Goal: Information Seeking & Learning: Understand process/instructions

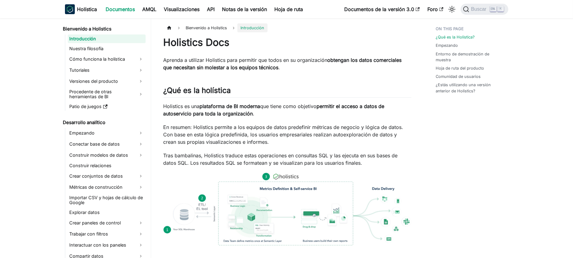
drag, startPoint x: 425, startPoint y: 122, endPoint x: 47, endPoint y: 106, distance: 378.5
click at [80, 47] on font "Nuestra filosofía" at bounding box center [87, 48] width 34 height 5
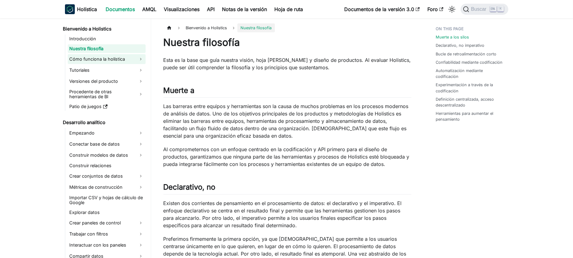
click at [88, 58] on font "Cómo funciona la holística" at bounding box center [98, 58] width 56 height 5
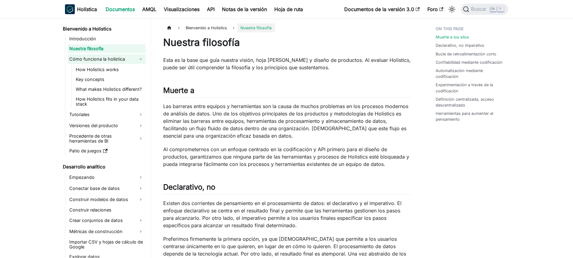
click at [91, 61] on font "Cómo funciona la holística" at bounding box center [98, 58] width 56 height 5
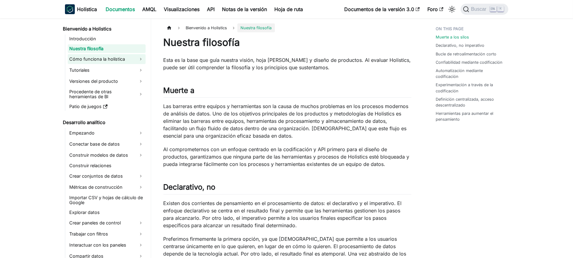
click at [91, 61] on font "Cómo funciona la holística" at bounding box center [98, 58] width 56 height 5
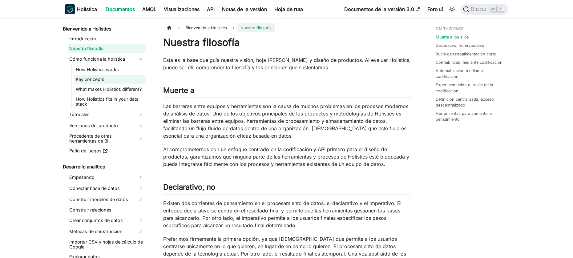
click at [106, 79] on link "Key concepts" at bounding box center [109, 79] width 71 height 9
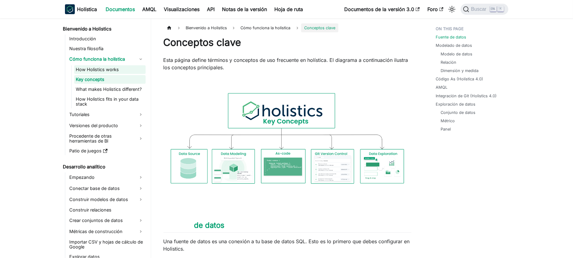
click at [103, 67] on link "How Holistics works" at bounding box center [109, 69] width 71 height 9
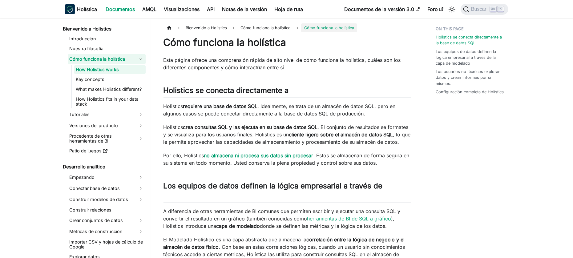
click at [102, 61] on font "Cómo funciona la holística" at bounding box center [98, 58] width 56 height 5
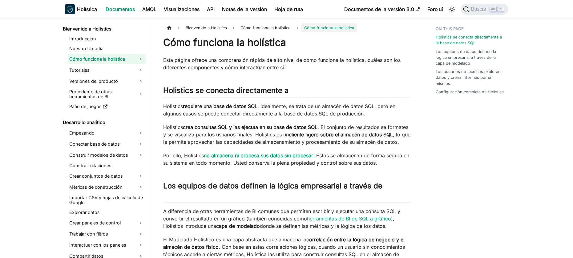
click at [102, 61] on font "Cómo funciona la holística" at bounding box center [98, 58] width 56 height 5
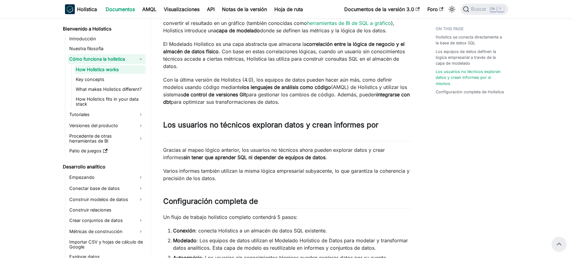
scroll to position [134, 0]
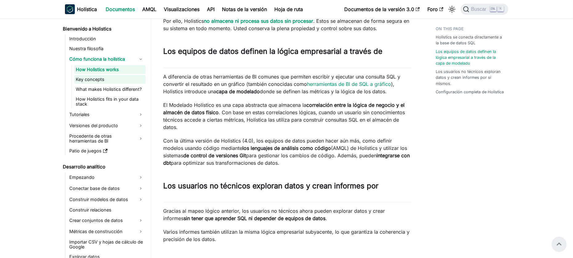
click at [96, 83] on link "Key concepts" at bounding box center [109, 79] width 71 height 9
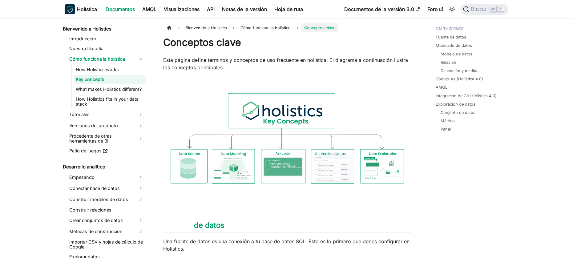
click at [328, 157] on img at bounding box center [287, 140] width 248 height 127
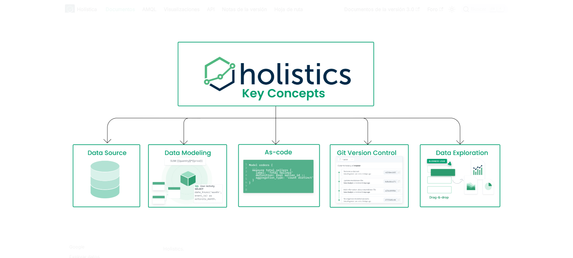
click at [328, 162] on img at bounding box center [286, 129] width 454 height 233
click at [327, 160] on img at bounding box center [286, 129] width 454 height 233
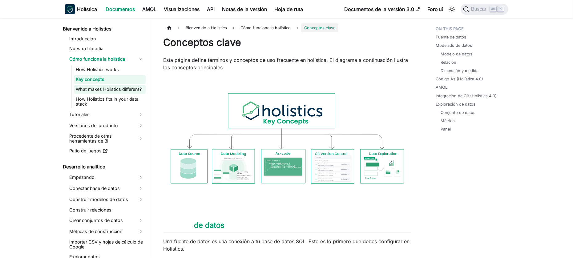
click at [90, 90] on link "What makes Holistics different?" at bounding box center [109, 89] width 71 height 9
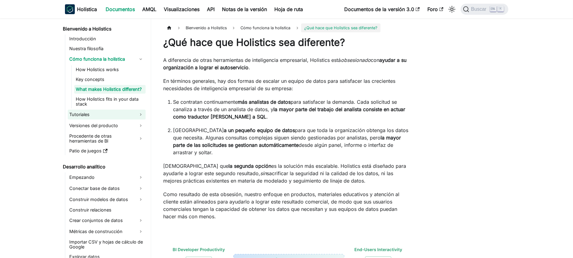
click at [92, 114] on link "Tutoriales" at bounding box center [107, 115] width 78 height 10
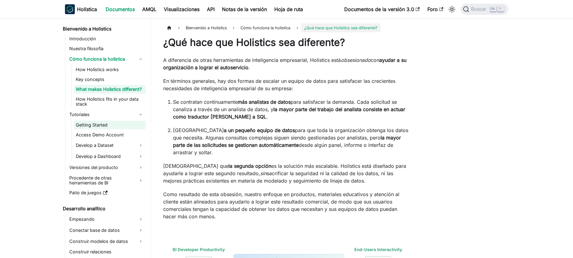
click at [92, 123] on link "Getting Started" at bounding box center [109, 125] width 71 height 9
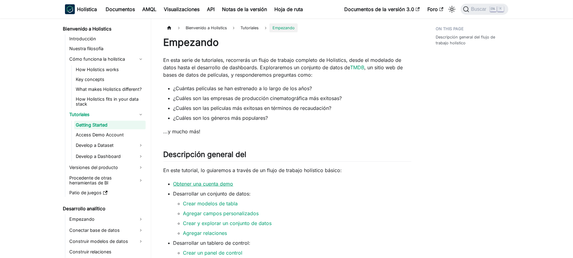
click at [212, 185] on font "Obtener una cuenta demo" at bounding box center [203, 184] width 60 height 6
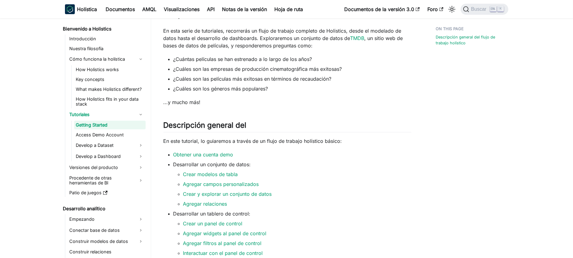
scroll to position [82, 0]
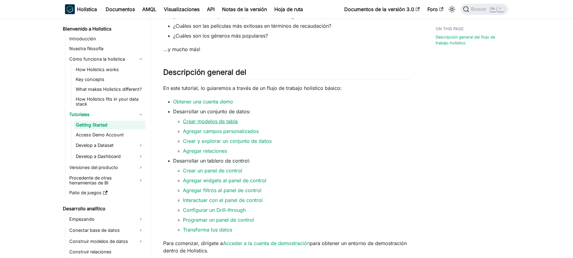
click at [227, 119] on font "Crear modelos de tabla" at bounding box center [210, 121] width 55 height 6
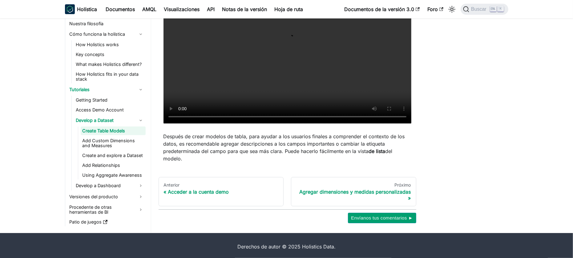
scroll to position [215, 0]
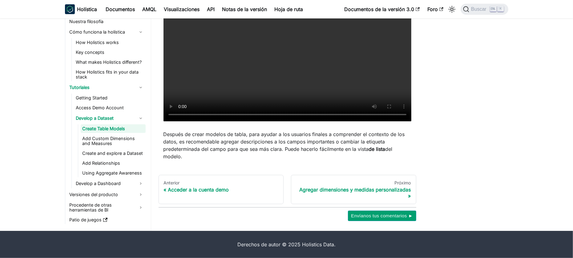
click at [96, 129] on link "Create Table Models" at bounding box center [113, 128] width 65 height 9
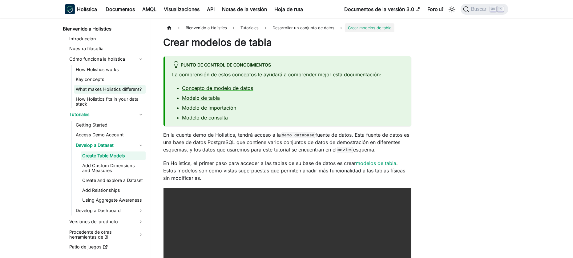
click at [86, 92] on link "What makes Holistics different?" at bounding box center [109, 89] width 71 height 9
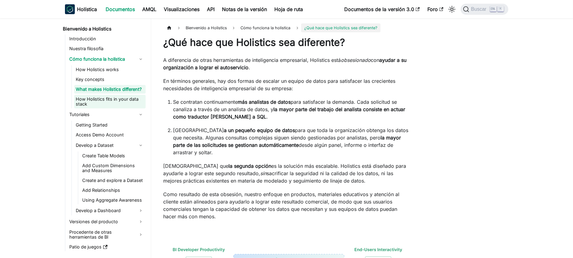
click at [89, 103] on link "How Holistics fits in your data stack" at bounding box center [109, 102] width 71 height 14
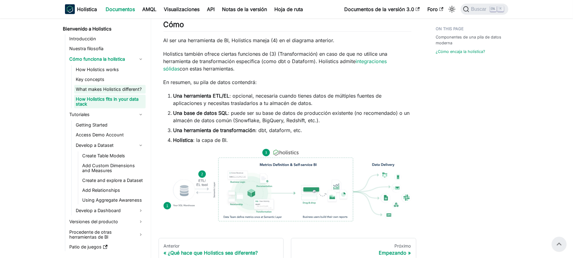
scroll to position [265, 0]
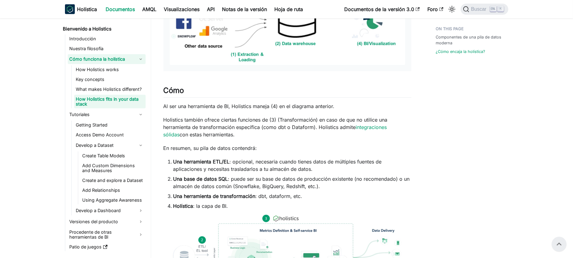
click at [138, 58] on link "Cómo funciona la holística" at bounding box center [107, 59] width 78 height 10
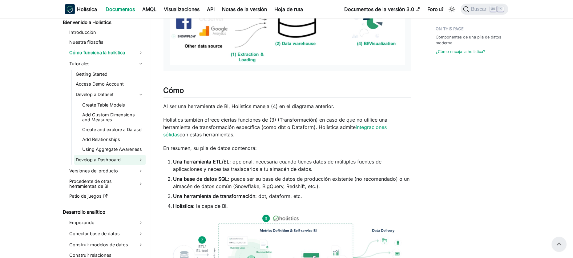
scroll to position [0, 0]
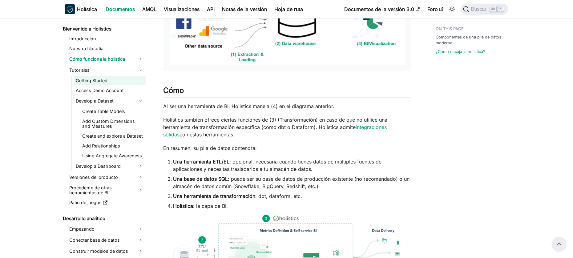
click at [102, 80] on link "Getting Started" at bounding box center [109, 80] width 71 height 9
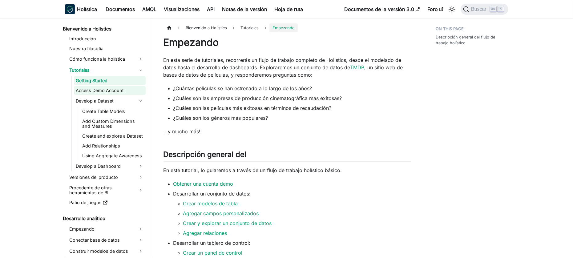
click at [106, 92] on link "Access Demo Account" at bounding box center [109, 90] width 71 height 9
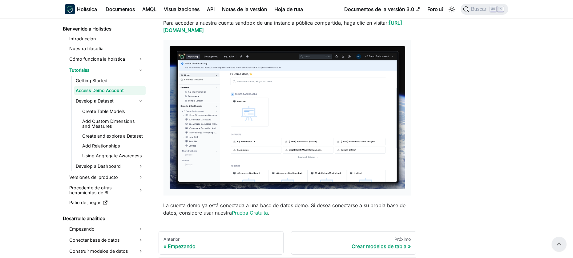
scroll to position [45, 0]
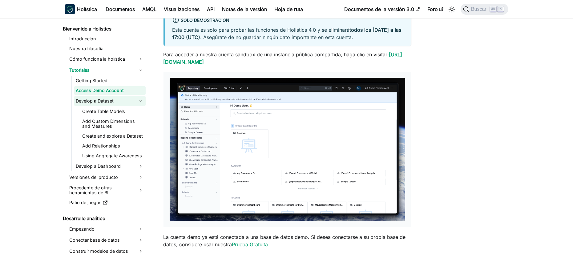
click at [102, 100] on link "Develop a Dataset" at bounding box center [109, 101] width 71 height 10
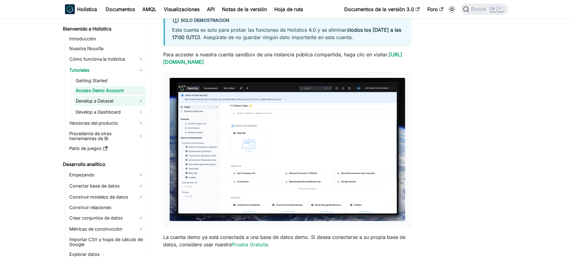
click at [102, 100] on link "Develop a Dataset" at bounding box center [109, 101] width 71 height 10
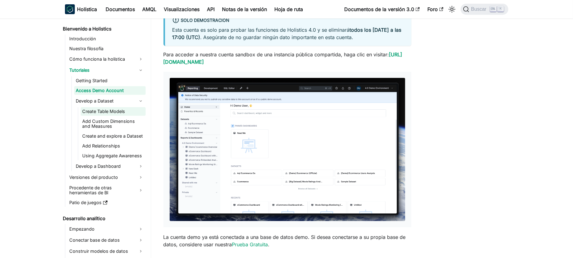
click at [103, 109] on link "Create Table Models" at bounding box center [113, 111] width 65 height 9
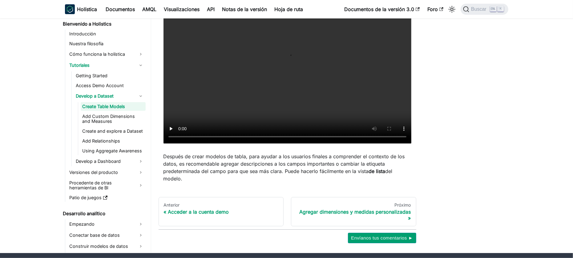
scroll to position [215, 0]
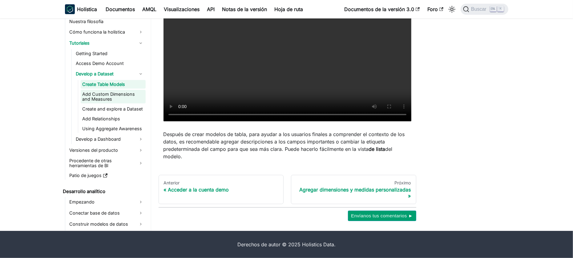
click at [111, 92] on link "Add Custom Dimensions and Measures" at bounding box center [113, 97] width 65 height 14
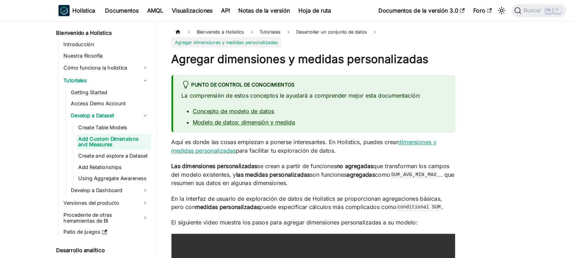
click at [176, 132] on font "dimensiones y medidas personalizadas" at bounding box center [278, 128] width 231 height 14
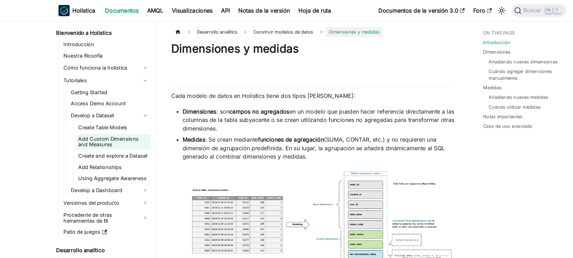
click at [111, 125] on link "Add Custom Dimensions and Measures" at bounding box center [113, 124] width 65 height 14
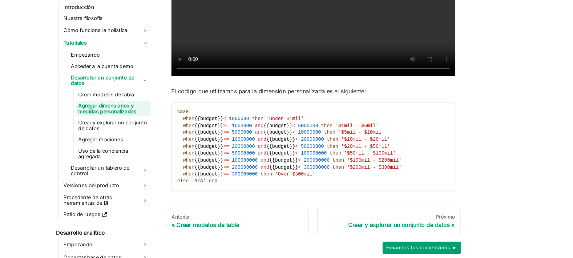
scroll to position [286, 0]
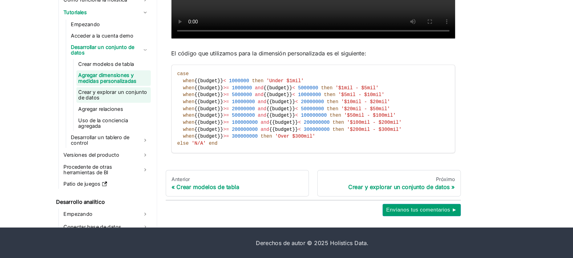
click at [110, 119] on font "Crear y explorar un conjunto de datos" at bounding box center [112, 115] width 61 height 10
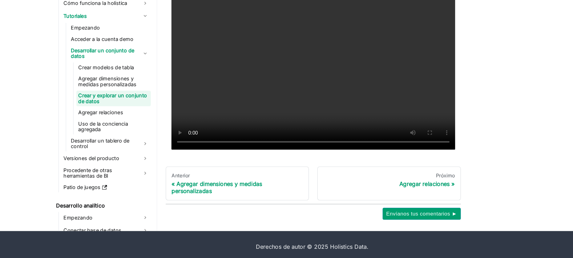
scroll to position [162, 0]
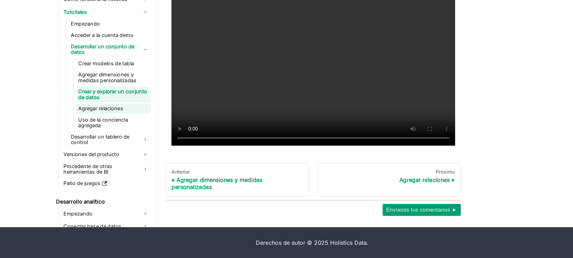
click at [94, 126] on font "Agregar relaciones" at bounding box center [101, 127] width 39 height 5
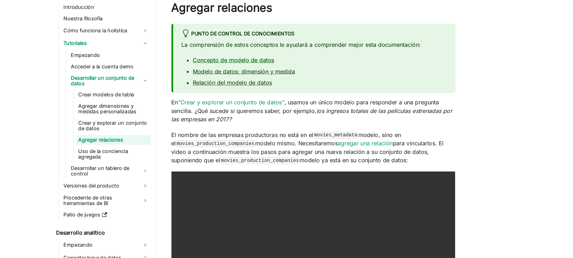
scroll to position [75, 0]
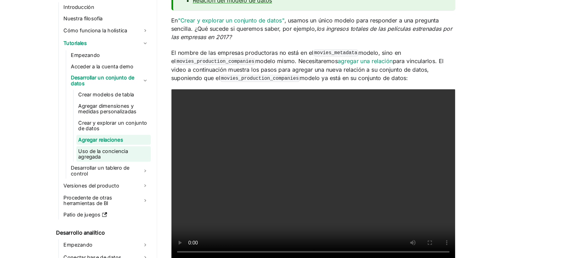
click at [117, 170] on font "Uso de la conciencia agregada" at bounding box center [112, 167] width 61 height 10
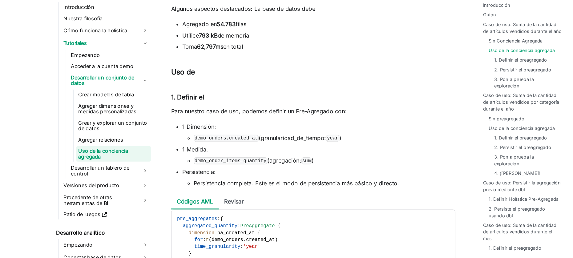
scroll to position [755, 0]
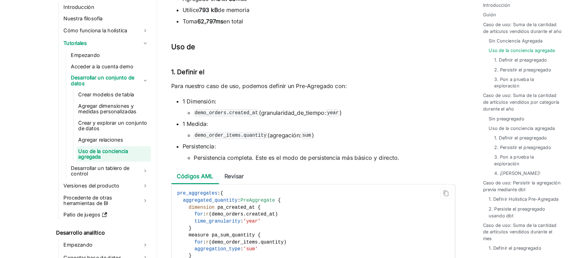
click at [314, 221] on code "pre_aggregates : { aggregated_quantity : PreAggregate { dimension pa_created_at…" at bounding box center [287, 244] width 246 height 101
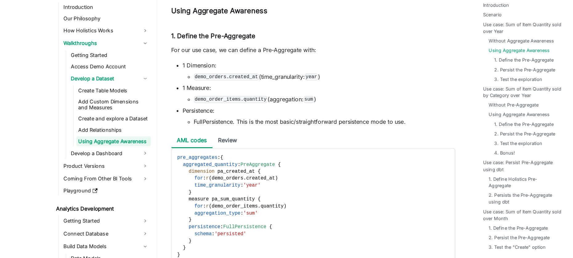
click at [321, 97] on li "demo_orders.created_at (time_granularity: year )" at bounding box center [297, 99] width 228 height 7
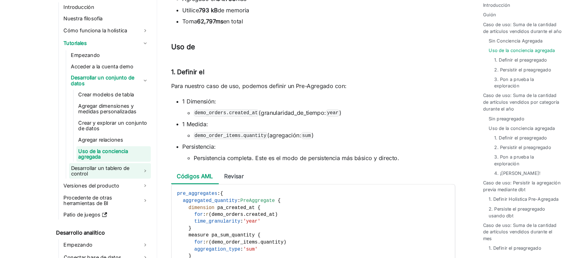
click at [81, 178] on font "Desarrollar un tablero de control" at bounding box center [101, 181] width 51 height 10
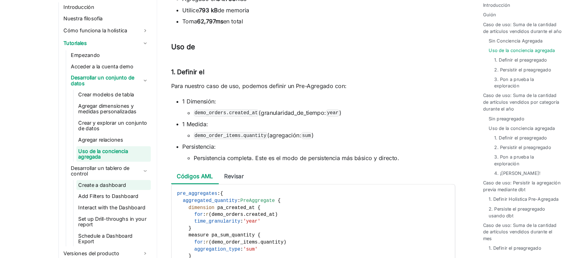
click at [91, 192] on link "Create a dashboard" at bounding box center [113, 194] width 65 height 9
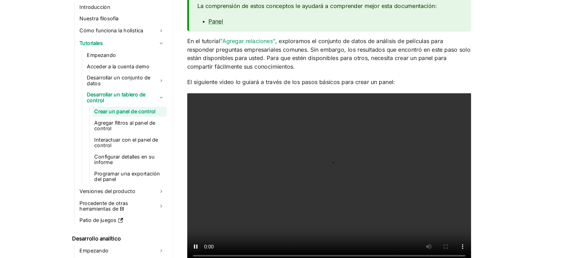
scroll to position [39, 0]
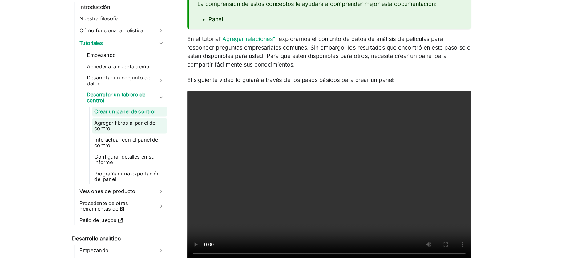
click at [127, 137] on font "Agregar filtros al panel de control" at bounding box center [108, 142] width 53 height 10
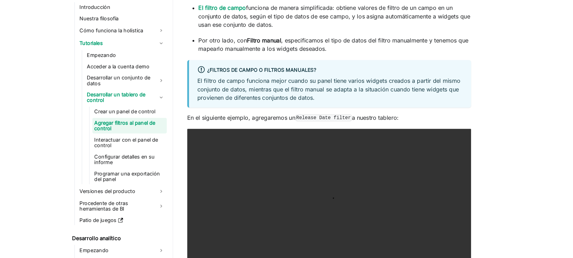
scroll to position [146, 0]
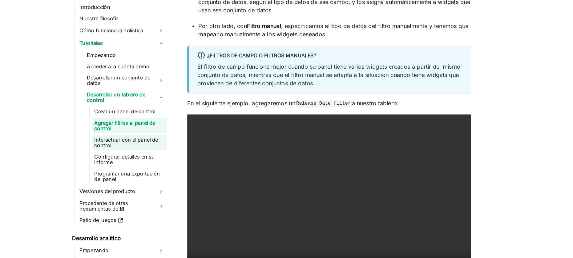
click at [99, 158] on font "Interactuar con el panel de control" at bounding box center [112, 157] width 61 height 10
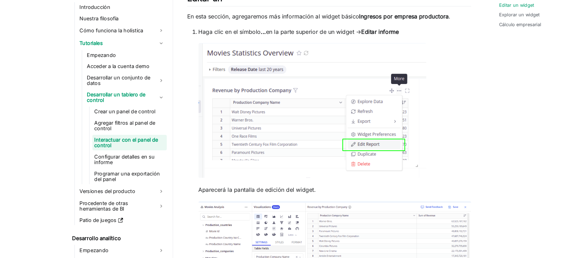
scroll to position [111, 0]
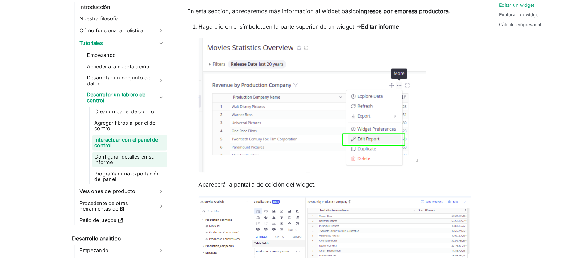
click at [95, 174] on font "Configurar detalles en su informe" at bounding box center [108, 171] width 53 height 10
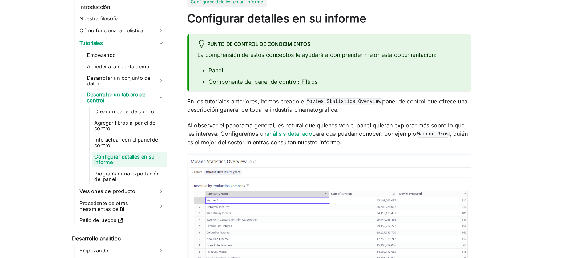
scroll to position [75, 0]
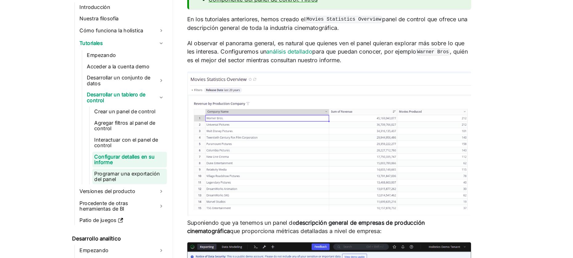
click at [117, 189] on font "Programar una exportación del panel" at bounding box center [112, 187] width 61 height 10
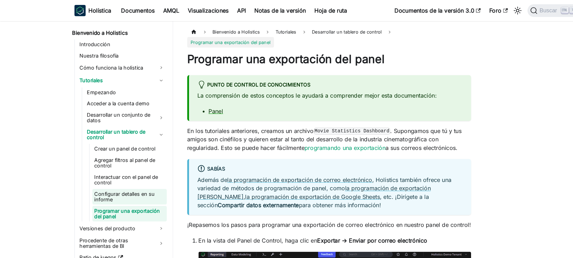
click at [114, 167] on font "Configurar detalles en su informe" at bounding box center [108, 171] width 53 height 10
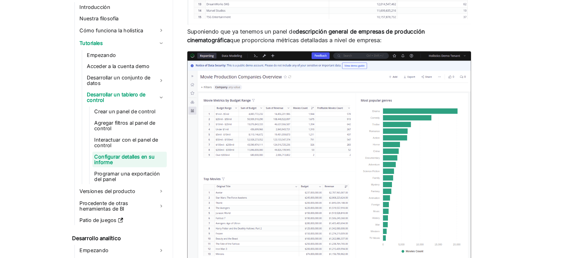
scroll to position [290, 0]
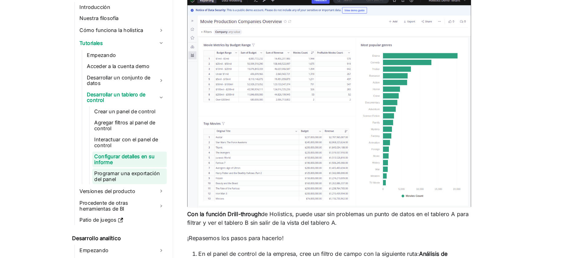
click at [92, 188] on font "Programar una exportación del panel" at bounding box center [110, 186] width 57 height 10
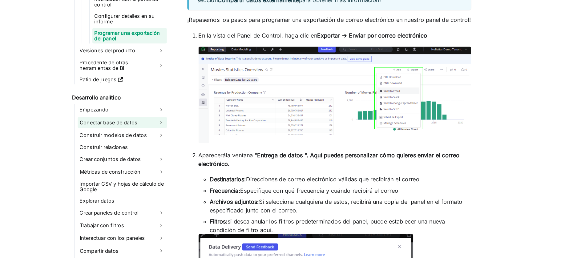
scroll to position [107, 0]
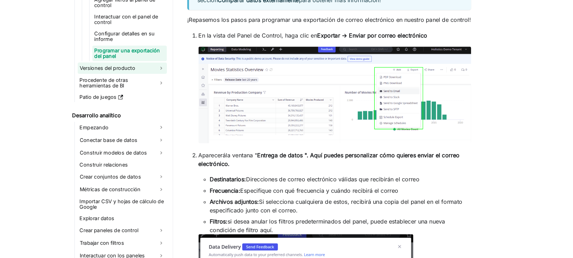
click at [110, 89] on font "Versiones del producto" at bounding box center [94, 91] width 49 height 5
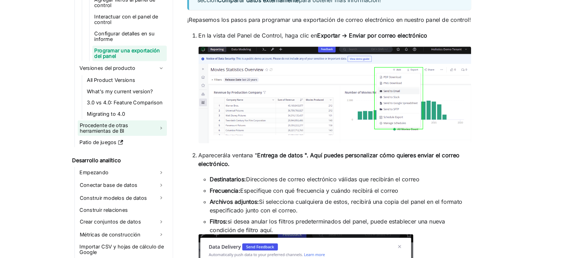
click at [109, 144] on font "Procedente de otras herramientas de BI" at bounding box center [91, 144] width 42 height 10
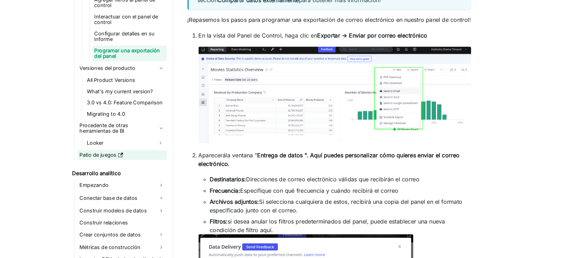
click at [123, 170] on link "Patio de juegos" at bounding box center [107, 167] width 78 height 9
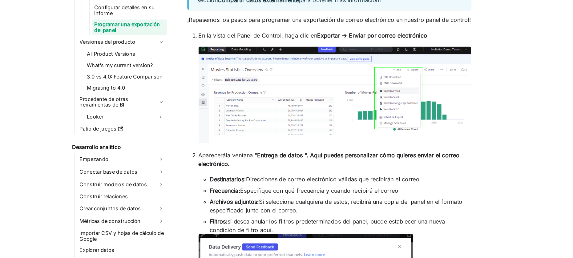
scroll to position [143, 0]
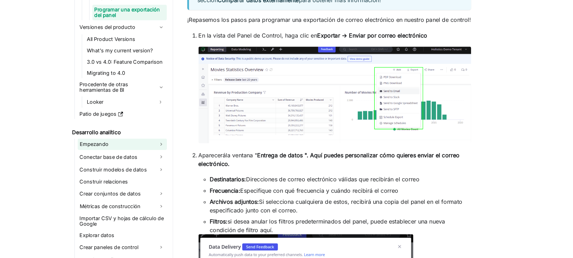
click at [93, 160] on font "Empezando" at bounding box center [82, 158] width 25 height 5
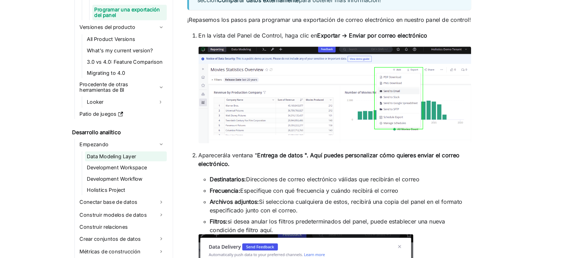
click at [94, 166] on link "Data Modeling Layer" at bounding box center [109, 169] width 71 height 9
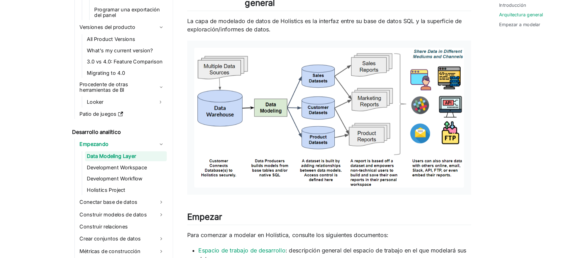
scroll to position [362, 0]
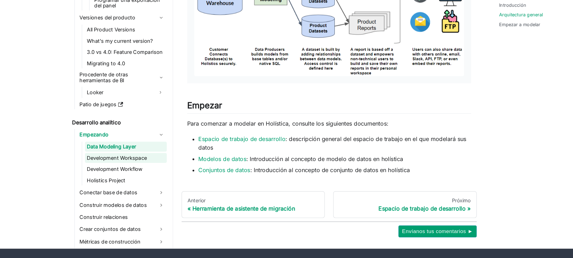
click at [106, 172] on link "Development Workspace" at bounding box center [109, 170] width 71 height 9
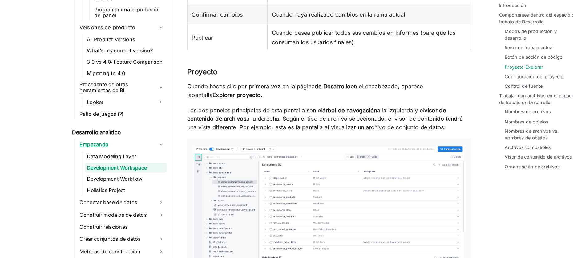
scroll to position [1006, 0]
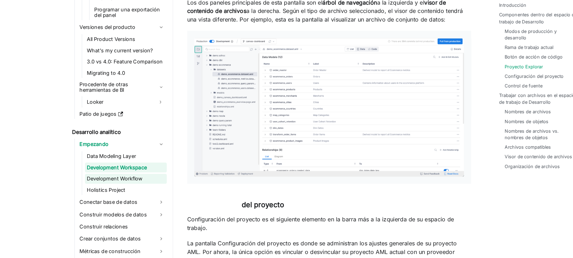
click at [106, 187] on link "Development Workflow" at bounding box center [109, 188] width 71 height 9
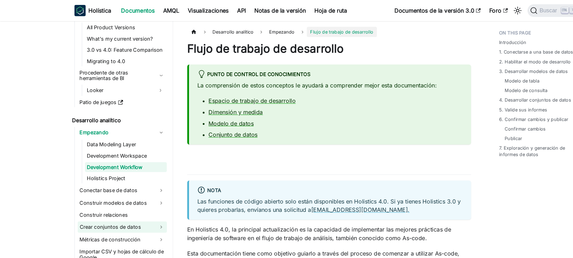
scroll to position [215, 0]
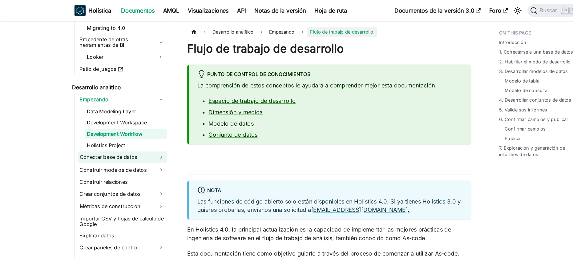
click at [105, 140] on link "Conectar base de datos" at bounding box center [107, 137] width 78 height 10
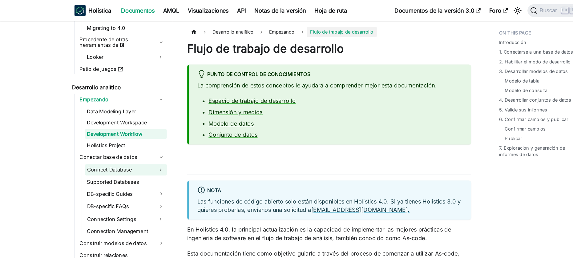
click at [106, 146] on link "Connect Database" at bounding box center [104, 148] width 60 height 10
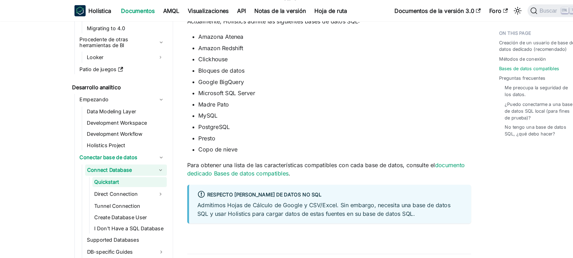
scroll to position [192, 0]
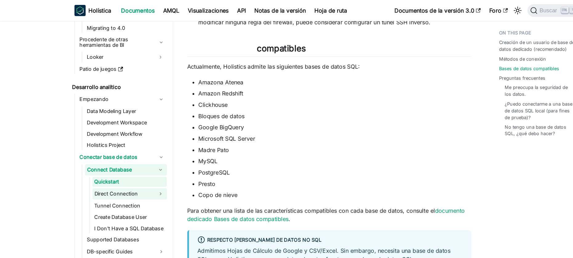
click at [106, 169] on link "Direct Connection" at bounding box center [108, 169] width 54 height 10
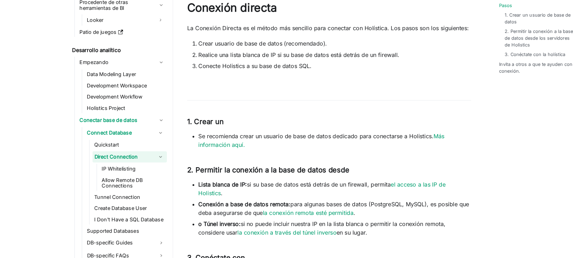
scroll to position [198, 0]
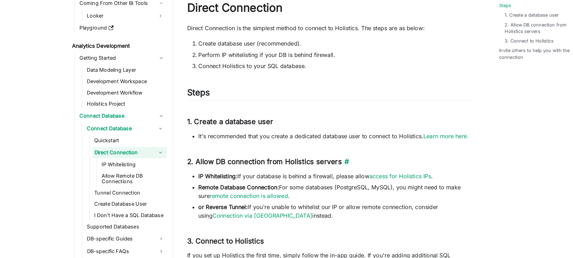
click at [264, 176] on h3 "2. Allow DB connection from Holistics servers ​" at bounding box center [287, 174] width 248 height 8
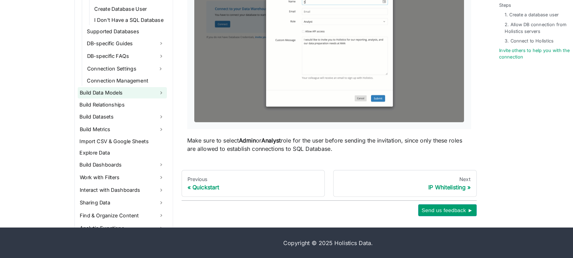
scroll to position [377, 0]
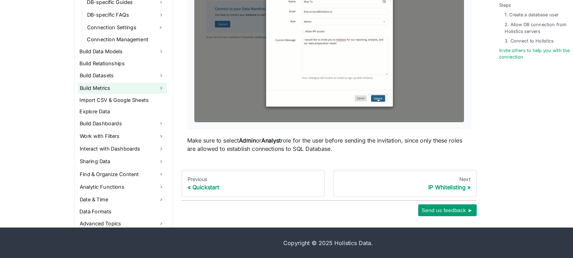
click at [108, 114] on link "Build Metrics" at bounding box center [107, 110] width 78 height 10
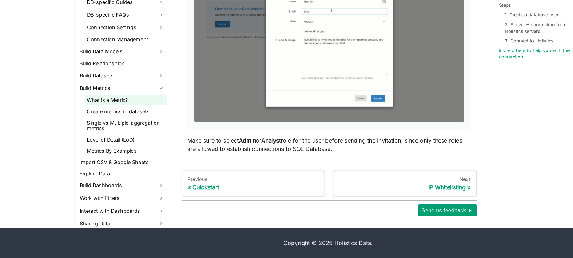
click at [106, 124] on link "What is a Metric?" at bounding box center [109, 120] width 71 height 9
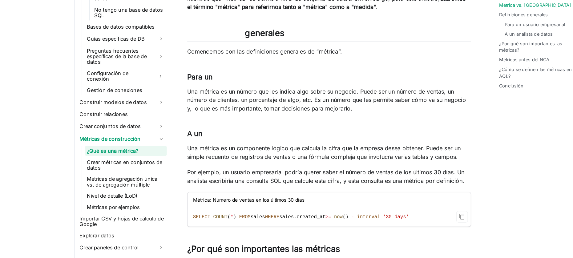
scroll to position [182, 0]
